Goal: Task Accomplishment & Management: Complete application form

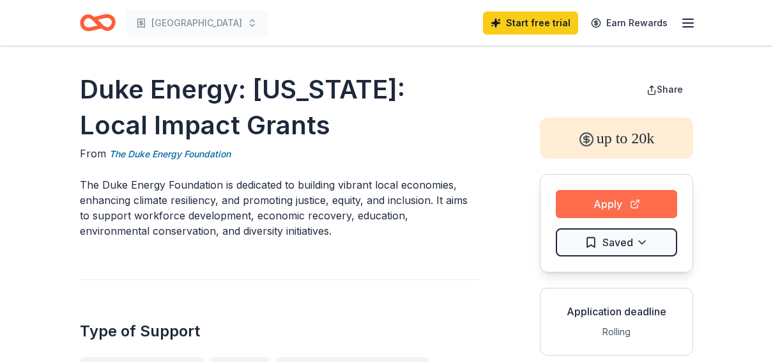
click at [601, 206] on button "Apply" at bounding box center [616, 204] width 121 height 28
click at [609, 210] on button "Apply" at bounding box center [616, 204] width 121 height 28
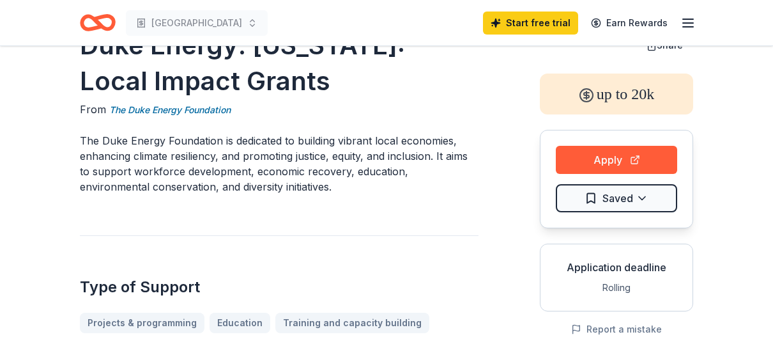
scroll to position [64, 0]
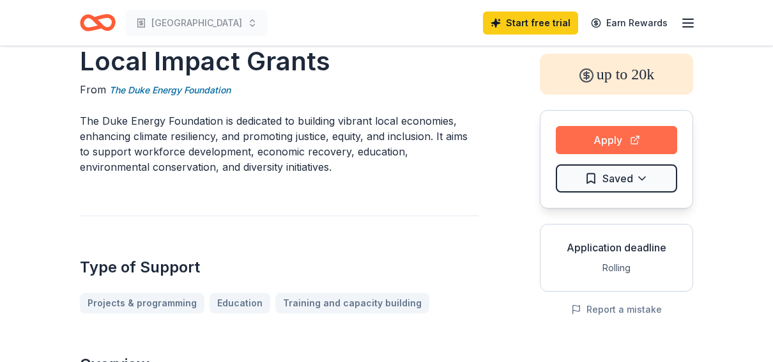
click at [596, 132] on button "Apply" at bounding box center [616, 140] width 121 height 28
